Goal: Information Seeking & Learning: Find specific fact

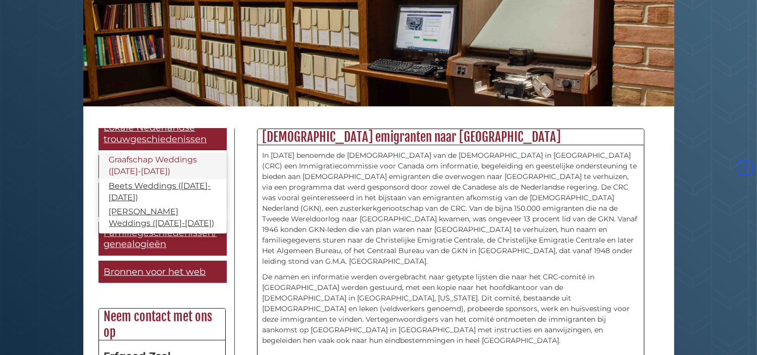
scroll to position [271, 0]
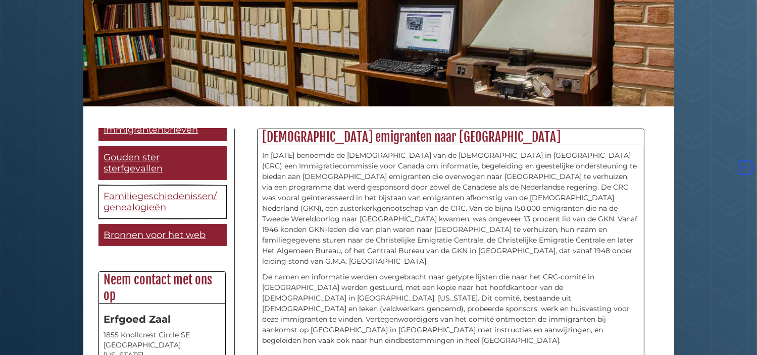
click at [157, 198] on span "Familiegeschiedenissen/genealogieën" at bounding box center [160, 202] width 113 height 23
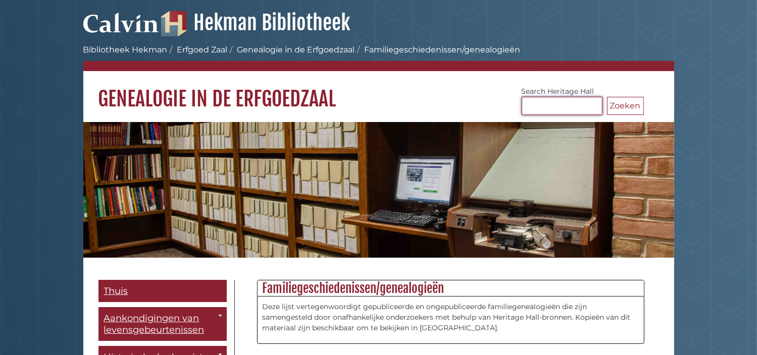
click at [552, 105] on input "Zoeken Erfgoedzaal" at bounding box center [561, 106] width 81 height 18
type input "******"
click at [607, 97] on button "Zoeken" at bounding box center [625, 106] width 37 height 18
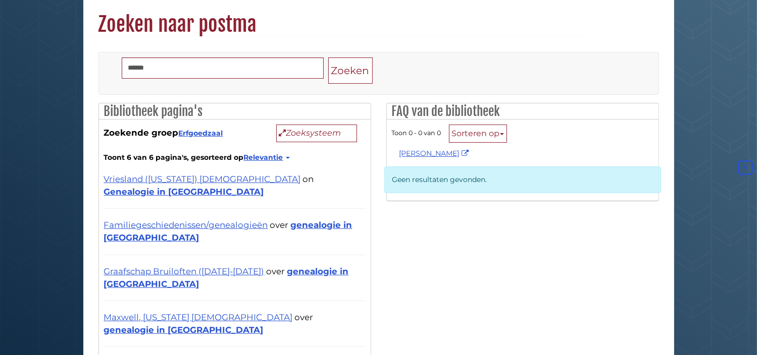
scroll to position [71, 0]
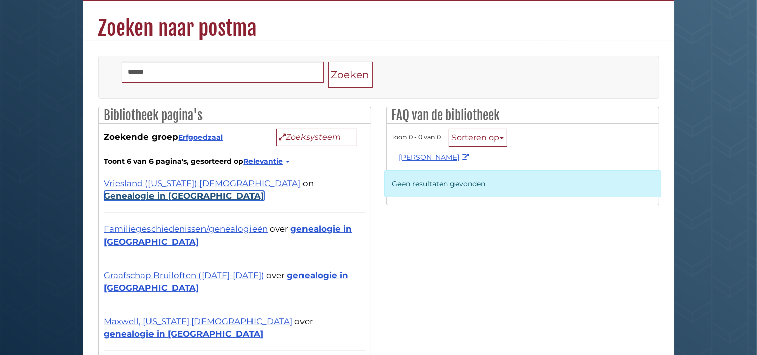
click at [192, 198] on link "Genealogie in Heritage Hall" at bounding box center [184, 196] width 160 height 10
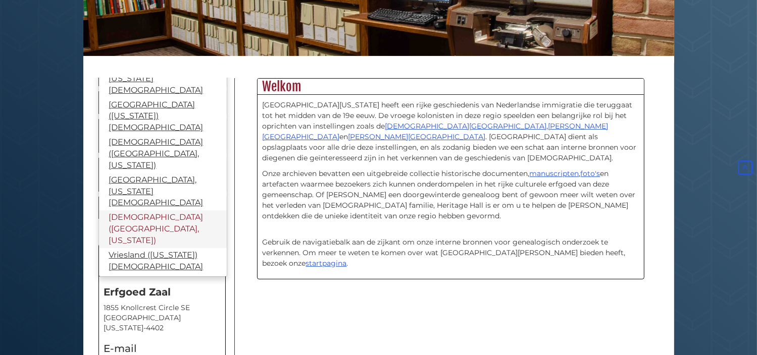
scroll to position [187, 0]
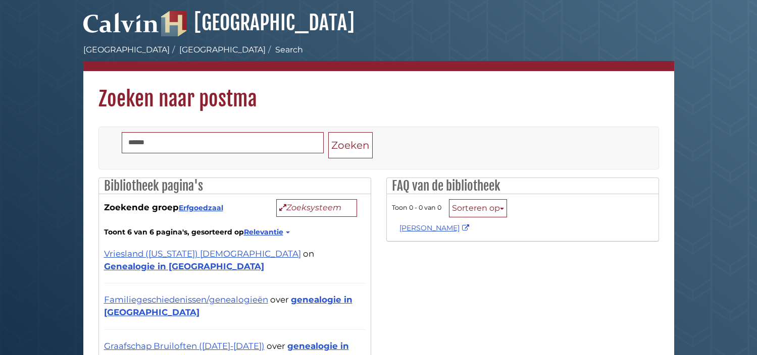
scroll to position [56, 0]
